Goal: Task Accomplishment & Management: Use online tool/utility

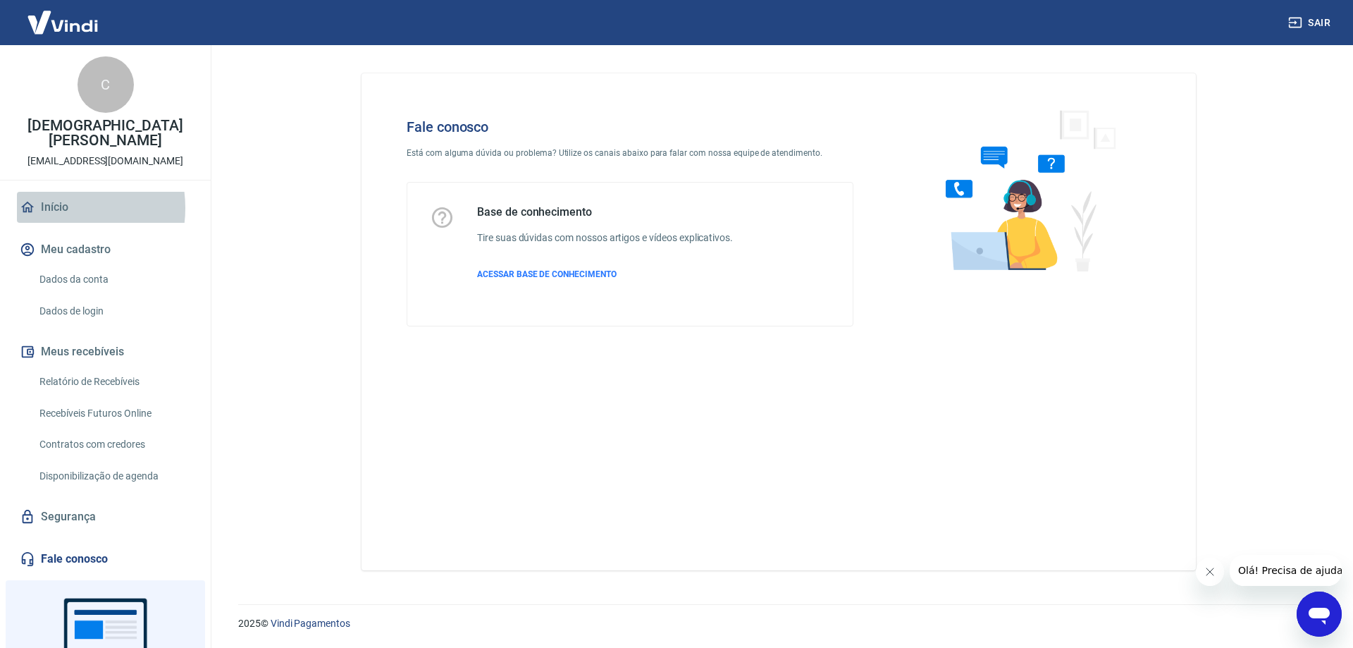
click at [59, 208] on link "Início" at bounding box center [105, 207] width 177 height 31
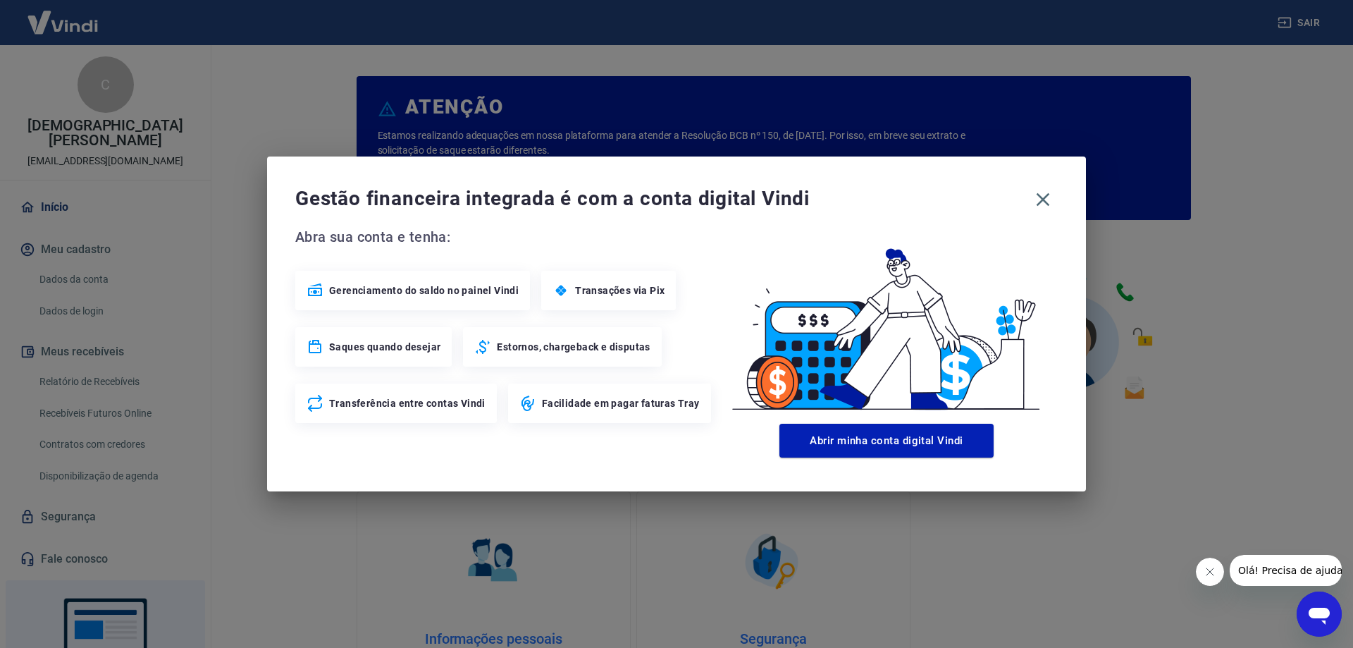
click at [1041, 217] on div "Gestão financeira integrada é com a conta digital Vindi Abra sua conta e tenha:…" at bounding box center [676, 323] width 819 height 335
click at [1045, 204] on icon "button" at bounding box center [1043, 199] width 23 height 23
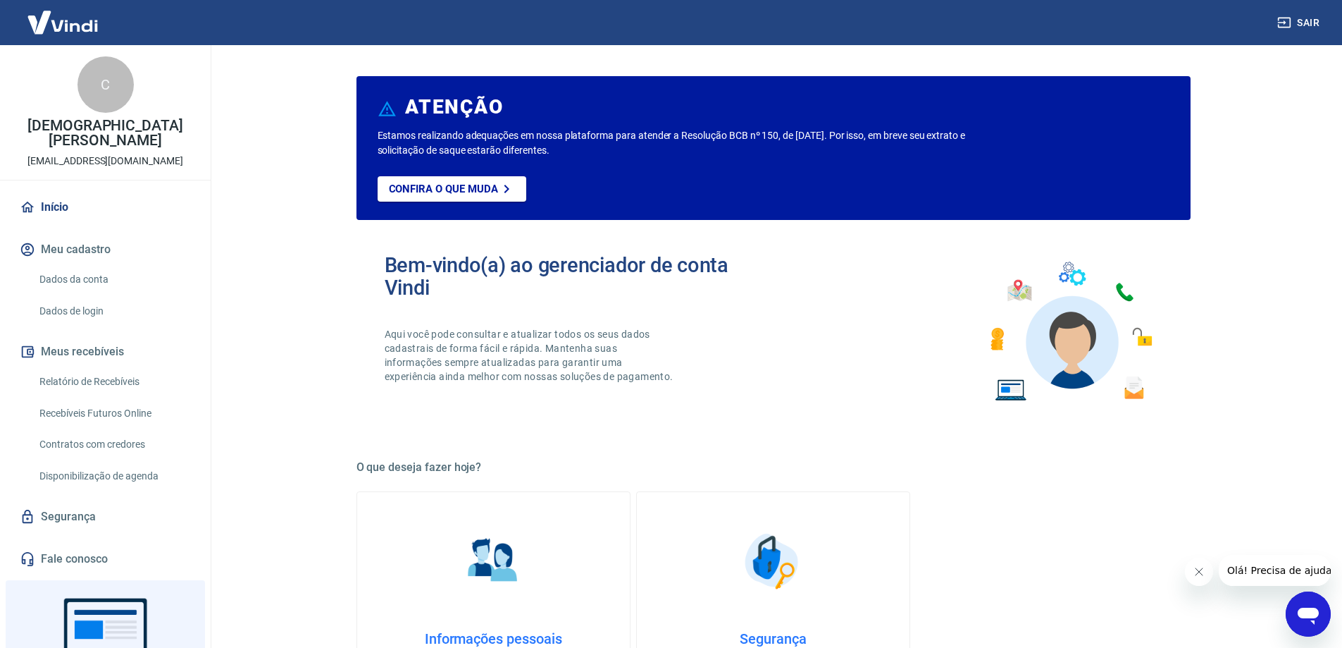
click at [93, 378] on link "Relatório de Recebíveis" at bounding box center [114, 381] width 160 height 29
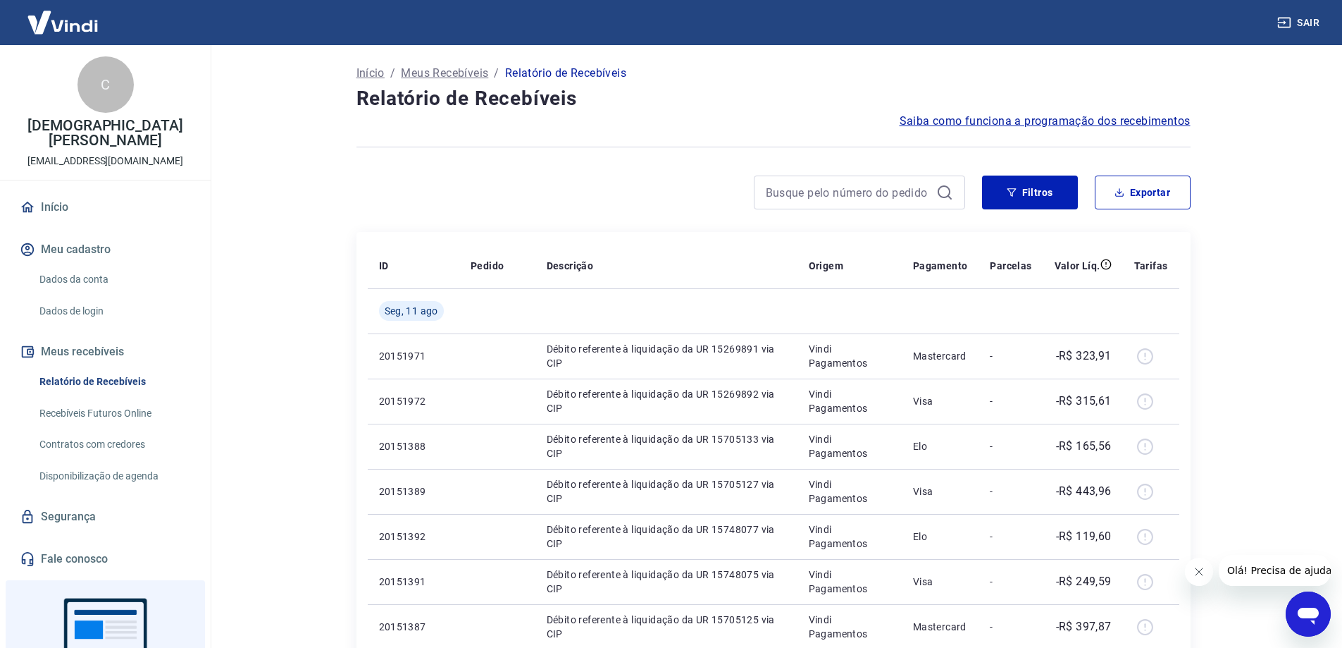
click at [93, 410] on link "Recebíveis Futuros Online" at bounding box center [114, 413] width 160 height 29
